Goal: Transaction & Acquisition: Purchase product/service

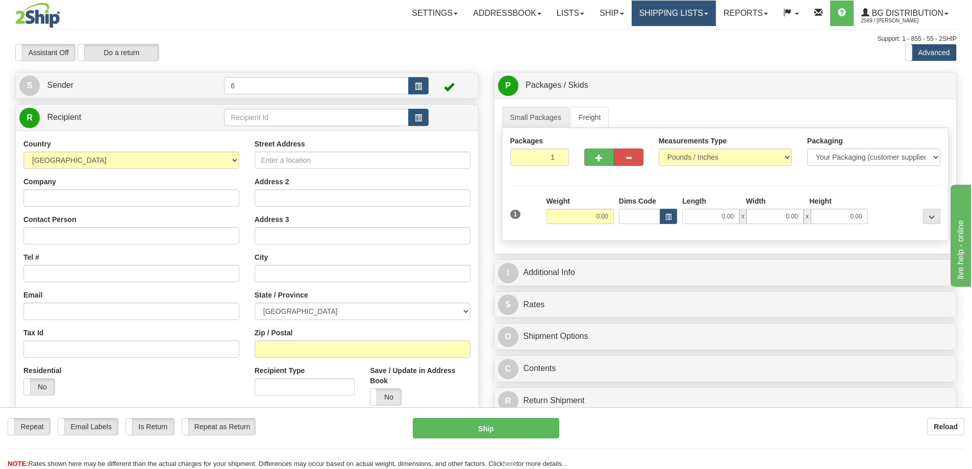
click at [659, 13] on link "Shipping lists" at bounding box center [673, 14] width 84 height 26
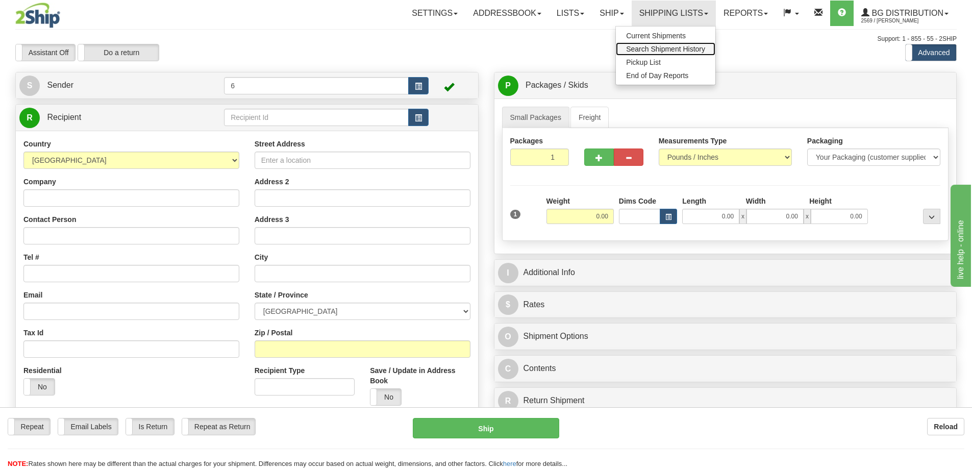
click at [645, 48] on span "Search Shipment History" at bounding box center [665, 49] width 79 height 8
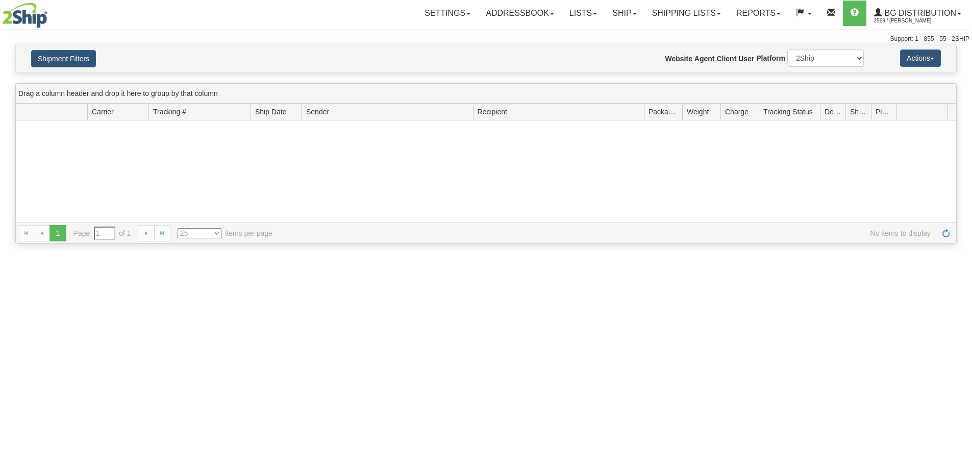
type input "From 09/15/2025 To 09/16/2025"
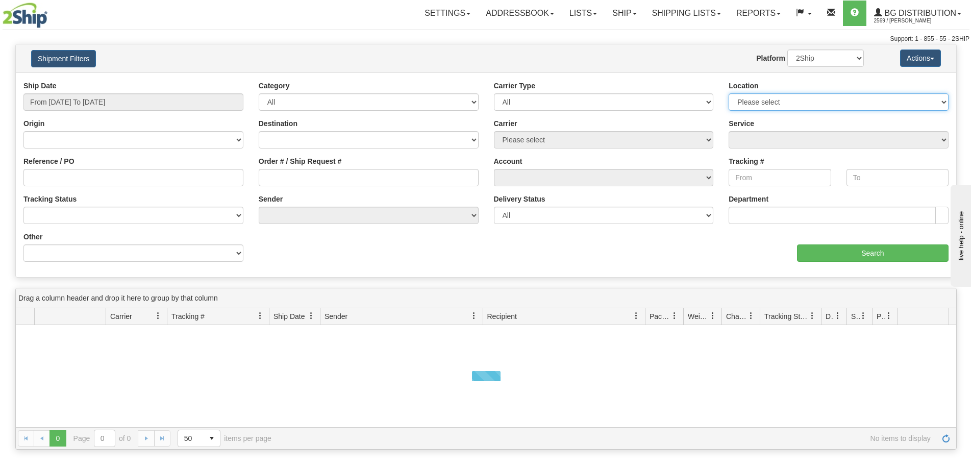
drag, startPoint x: 789, startPoint y: 108, endPoint x: 785, endPoint y: 112, distance: 5.4
click at [789, 108] on select "Please select Ottawa K1B 3W7 Montreal Quebec City Winnipeg Toronto Burnaby" at bounding box center [838, 101] width 220 height 17
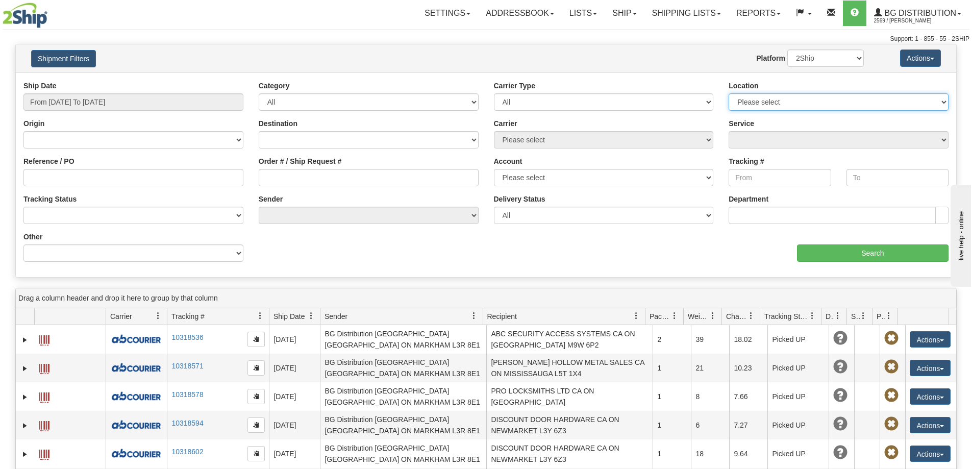
select select "6954"
click at [728, 94] on select "Please select Ottawa K1B 3W7 Montreal Quebec City Winnipeg Toronto Burnaby" at bounding box center [838, 101] width 220 height 17
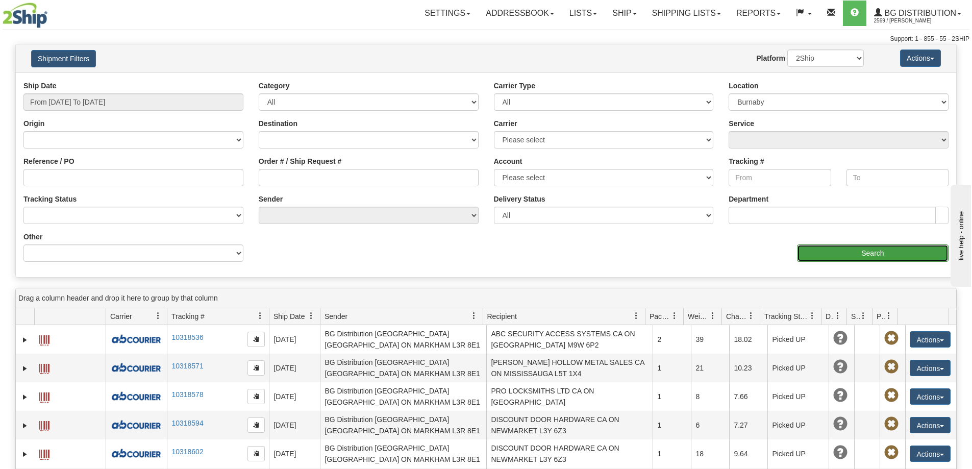
click at [833, 261] on input "Search" at bounding box center [872, 252] width 151 height 17
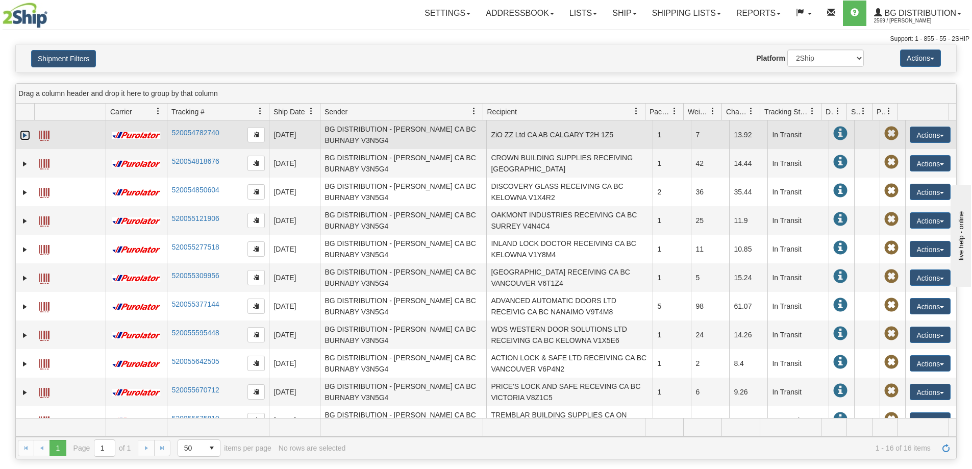
click at [23, 133] on link "Expand" at bounding box center [25, 135] width 10 height 10
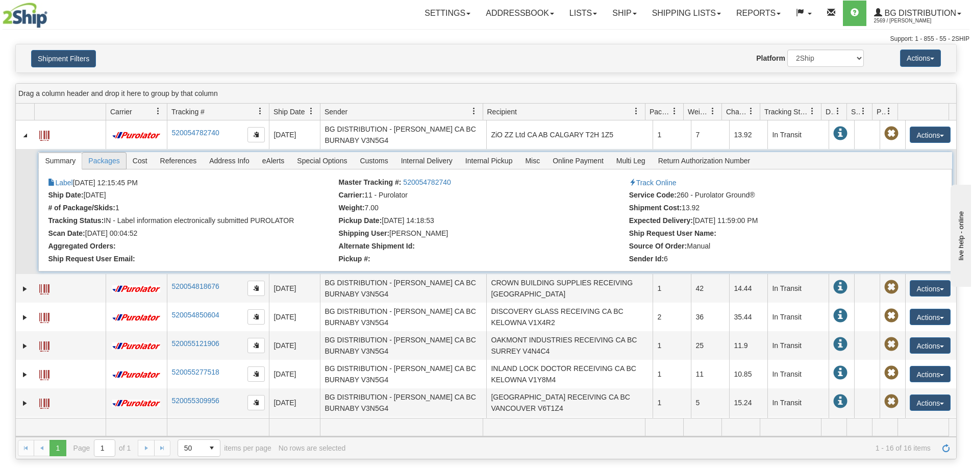
click at [109, 162] on span "Packages" at bounding box center [103, 161] width 43 height 16
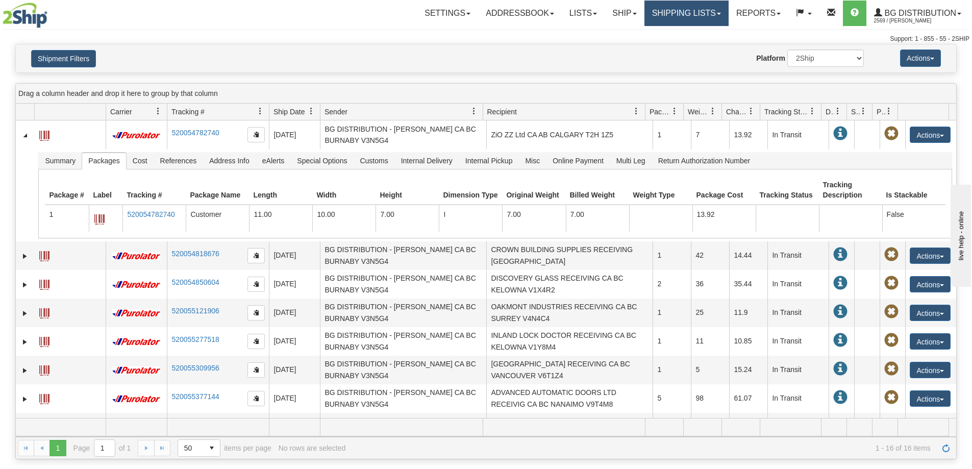
click at [687, 13] on link "Shipping lists" at bounding box center [686, 14] width 84 height 26
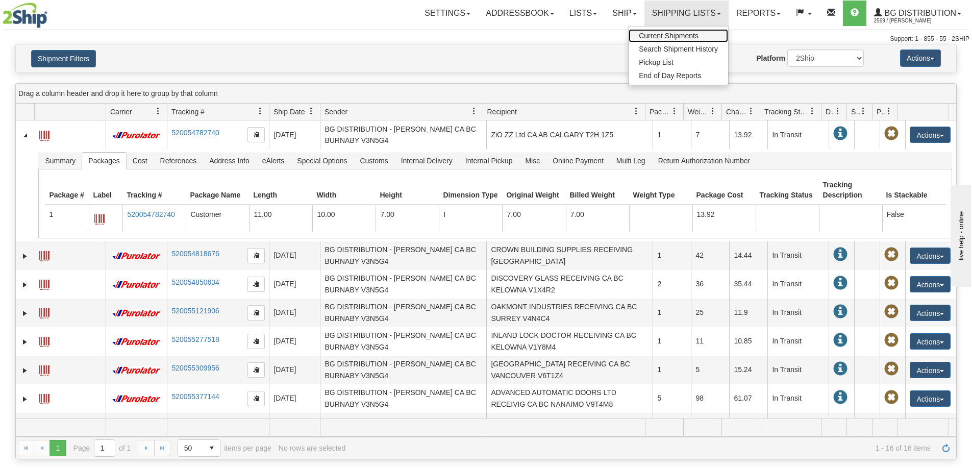
click at [663, 36] on span "Current Shipments" at bounding box center [669, 36] width 60 height 8
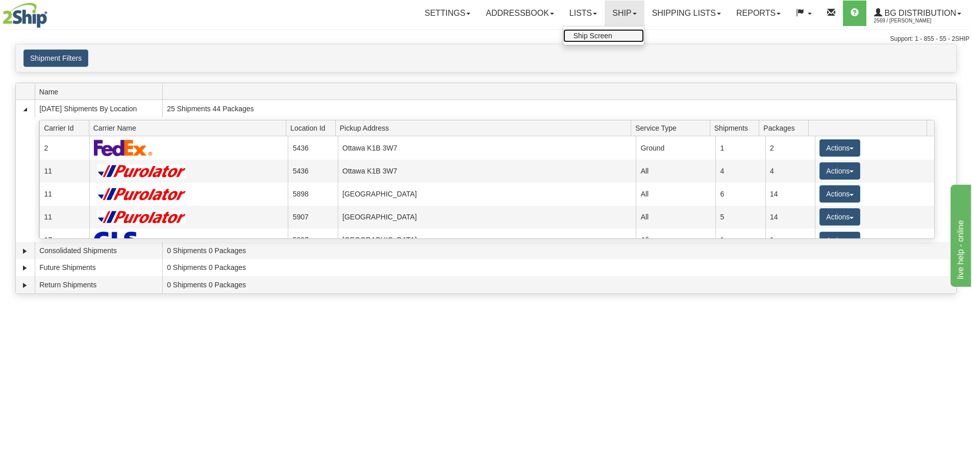
click at [598, 40] on link "Ship Screen" at bounding box center [603, 35] width 81 height 13
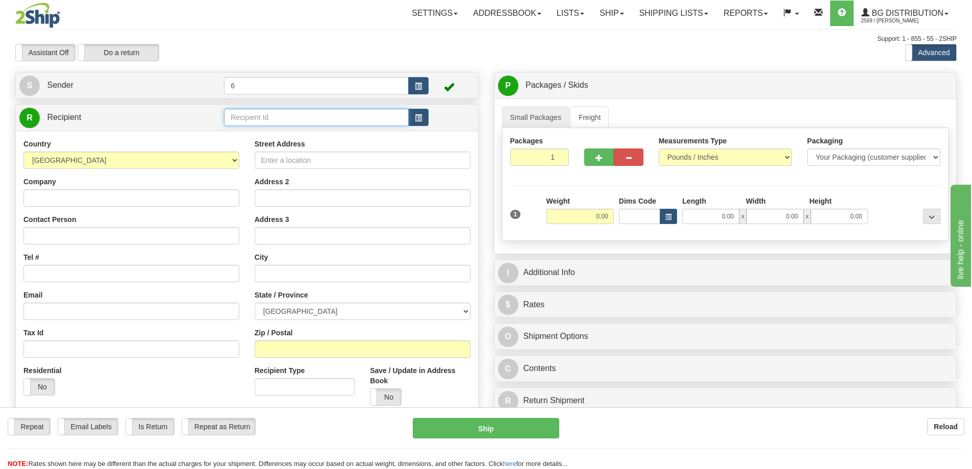
click at [329, 118] on input "text" at bounding box center [316, 117] width 185 height 17
type input "44038"
click at [273, 20] on div "Settings Shipping Preferences Fields Preferences New Store Connections Addressb…" at bounding box center [568, 14] width 776 height 26
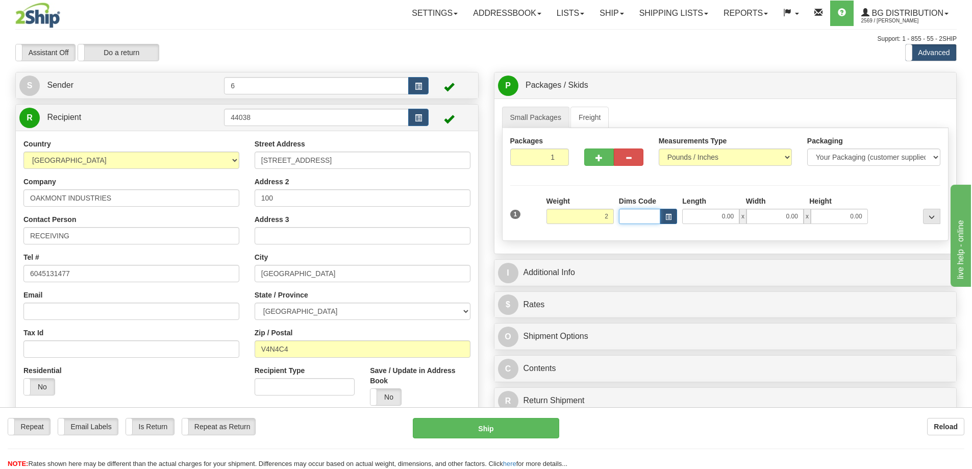
type input "2.00"
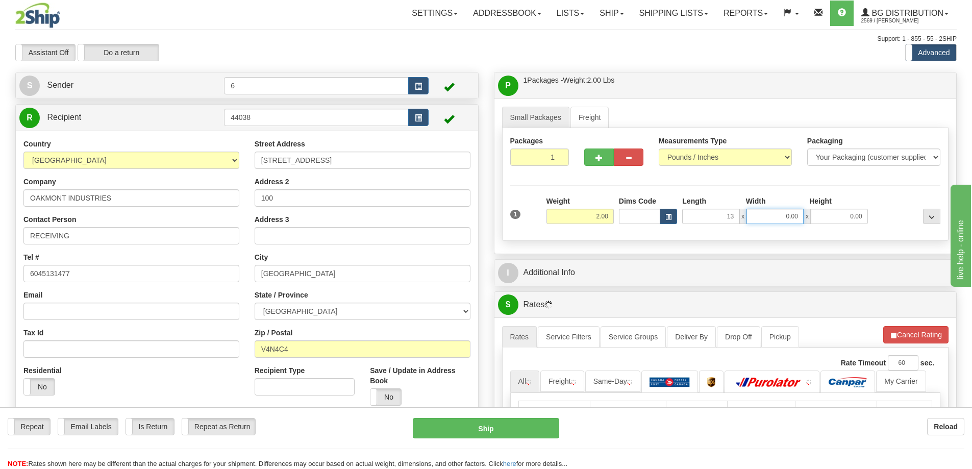
type input "13.00"
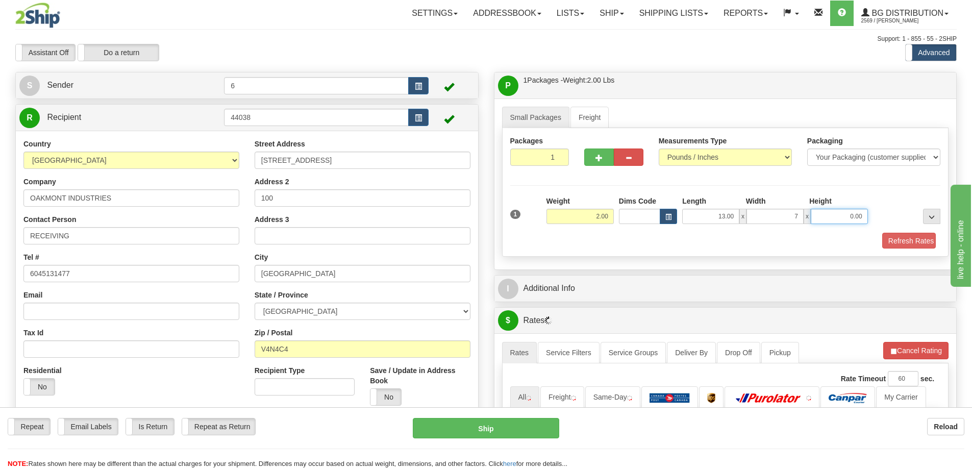
type input "7.00"
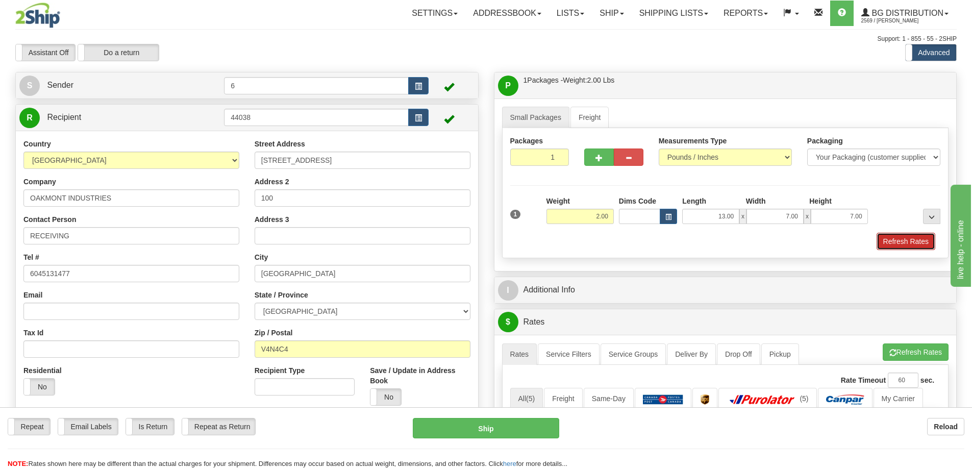
click at [911, 236] on button "Refresh Rates" at bounding box center [905, 241] width 59 height 17
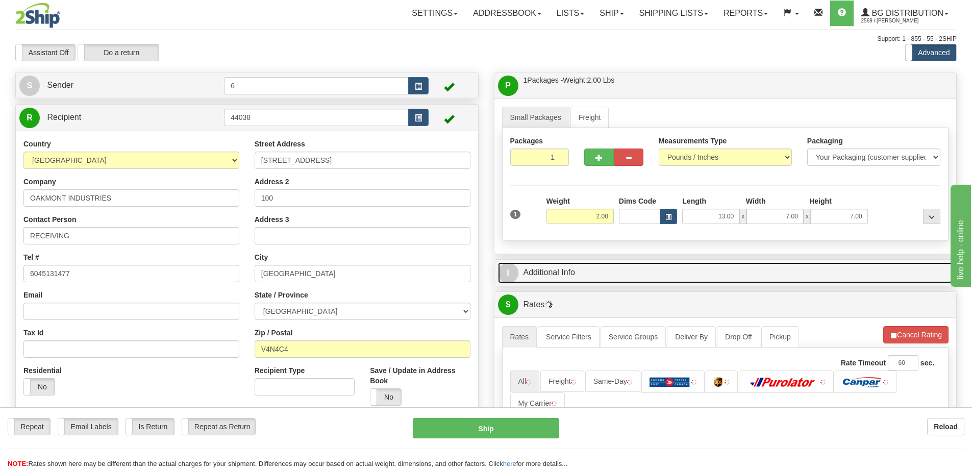
click at [889, 279] on link "I Additional Info" at bounding box center [725, 272] width 455 height 21
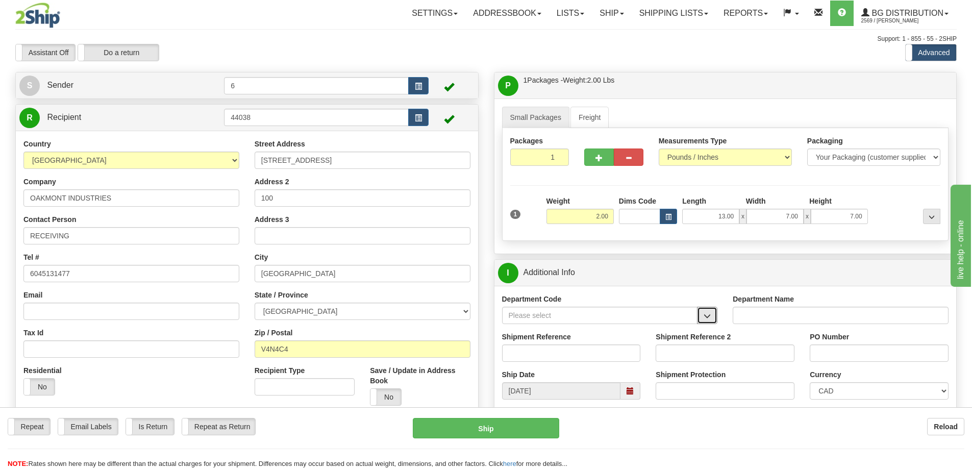
drag, startPoint x: 706, startPoint y: 315, endPoint x: 691, endPoint y: 322, distance: 16.9
click at [706, 315] on span "button" at bounding box center [706, 316] width 7 height 7
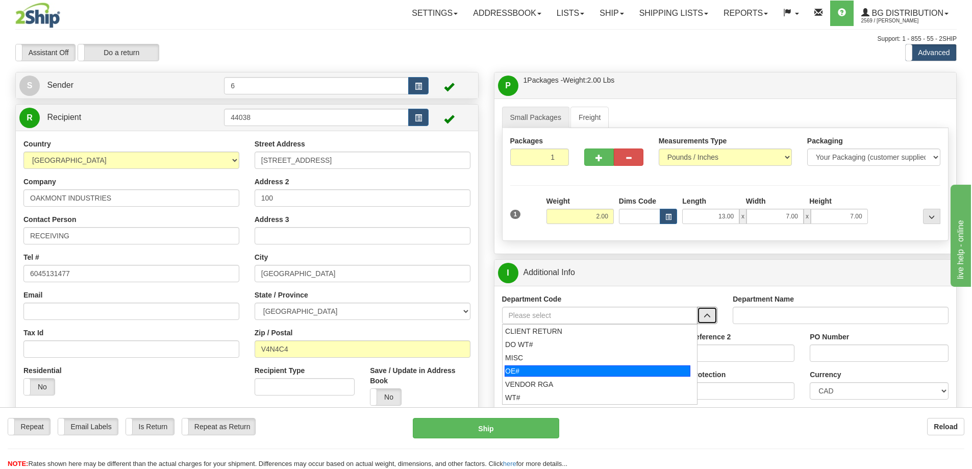
drag, startPoint x: 590, startPoint y: 377, endPoint x: 586, endPoint y: 359, distance: 19.4
click at [589, 376] on div "OE#" at bounding box center [597, 370] width 186 height 11
type input "OE#"
type input "ORDERS"
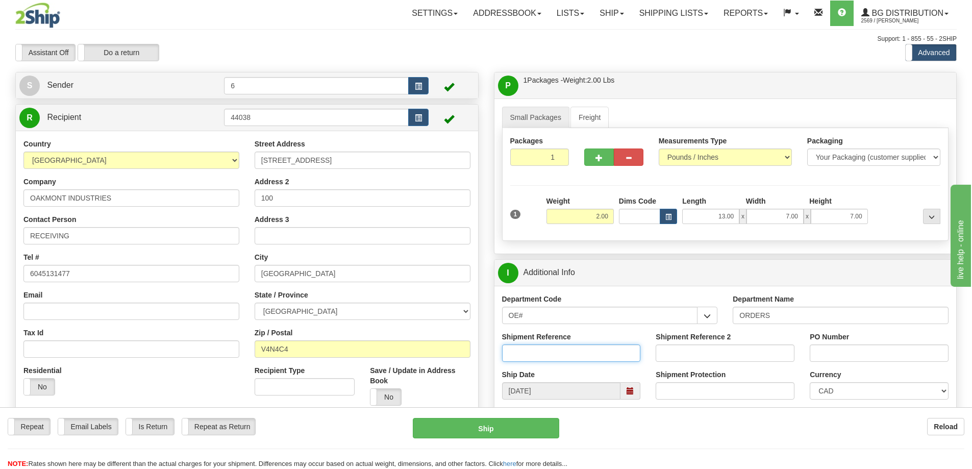
click at [586, 352] on input "Shipment Reference" at bounding box center [571, 352] width 139 height 17
type input "60032713-00"
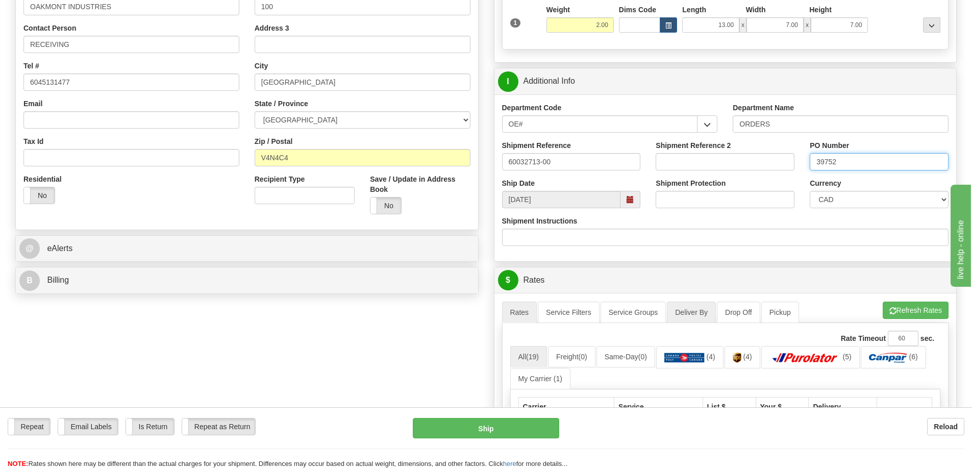
scroll to position [204, 0]
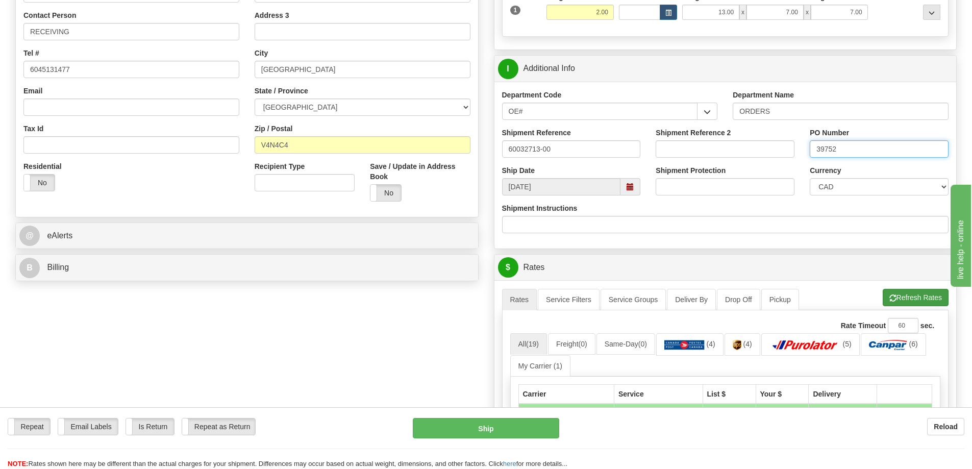
type input "39752"
click at [914, 302] on button "Refresh Rates" at bounding box center [915, 297] width 66 height 17
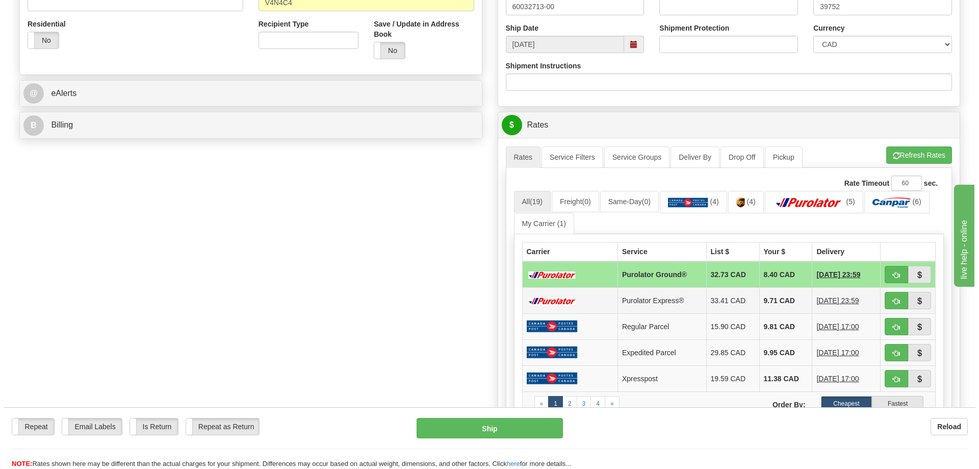
scroll to position [357, 0]
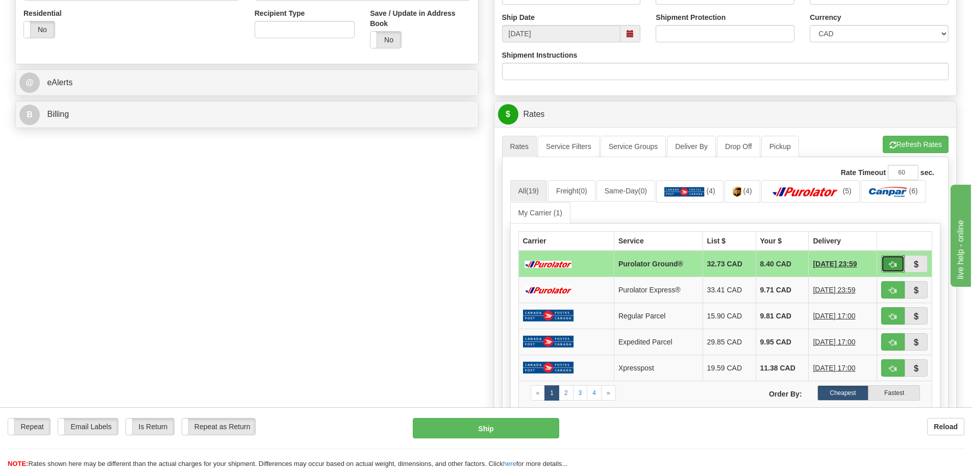
click at [892, 270] on button "button" at bounding box center [892, 263] width 23 height 17
type input "260"
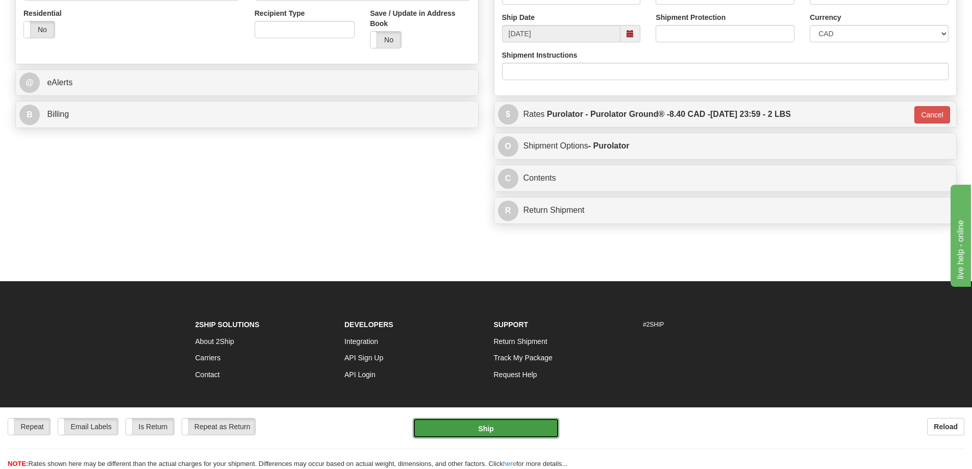
click at [472, 424] on button "Ship" at bounding box center [486, 428] width 146 height 20
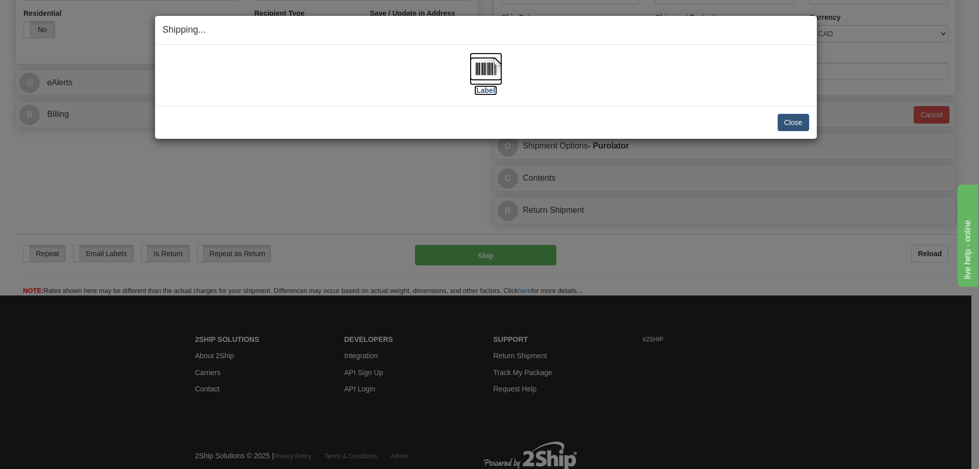
click at [485, 90] on label "[Label]" at bounding box center [485, 90] width 23 height 10
